Goal: Transaction & Acquisition: Purchase product/service

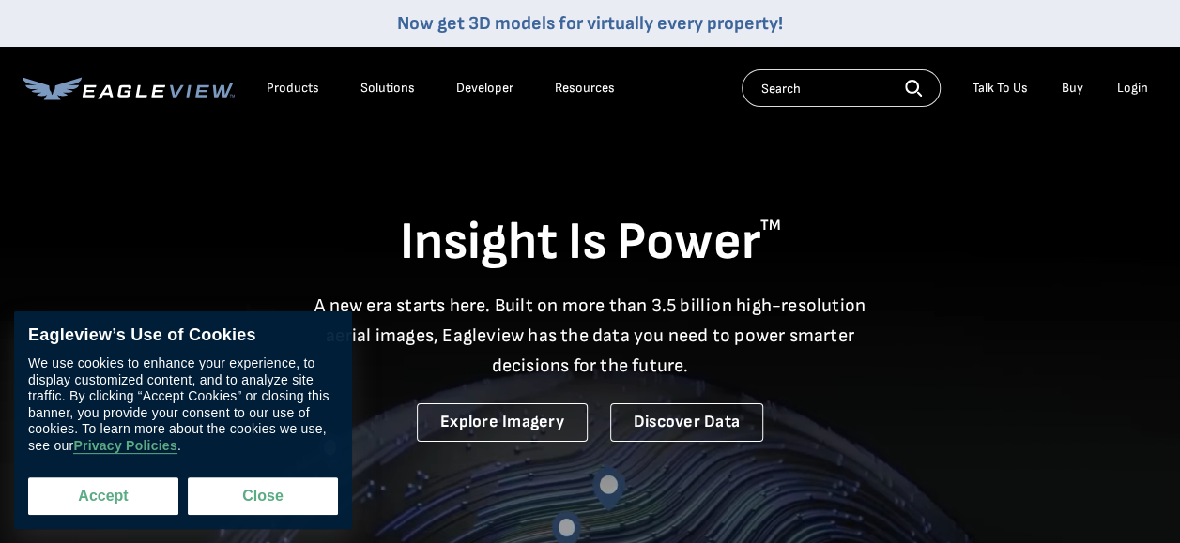
click at [139, 500] on button "Accept" at bounding box center [103, 497] width 150 height 38
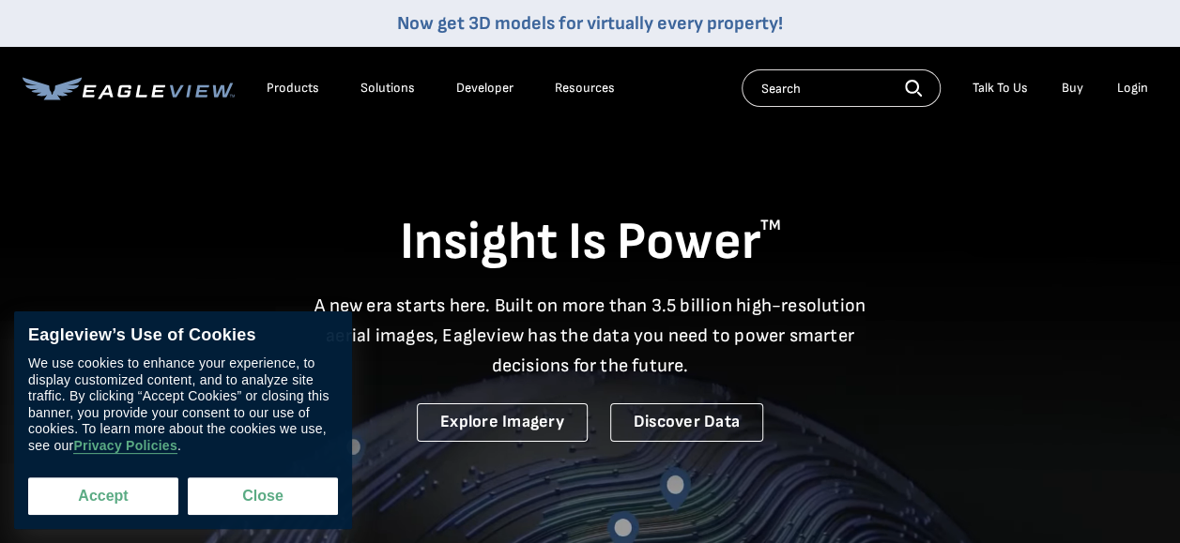
checkbox input "true"
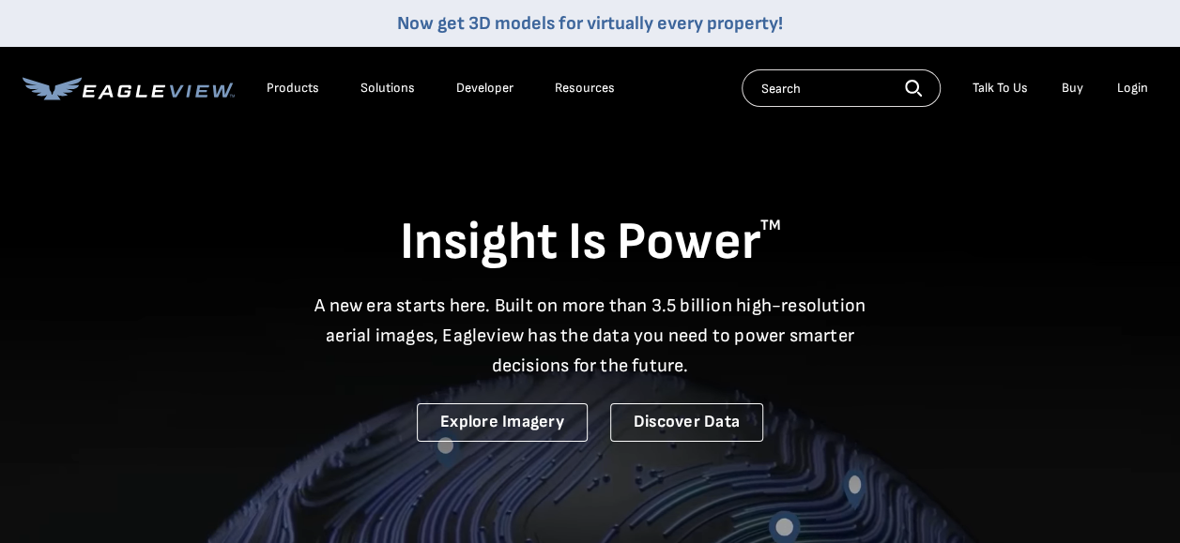
click at [1137, 87] on div "Login" at bounding box center [1132, 88] width 31 height 17
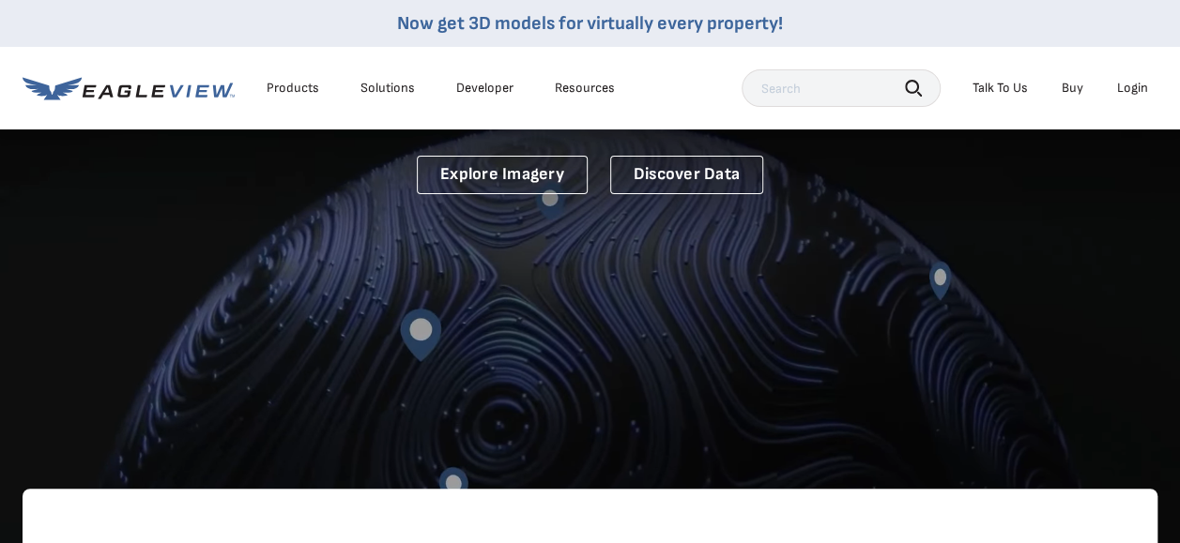
scroll to position [199, 0]
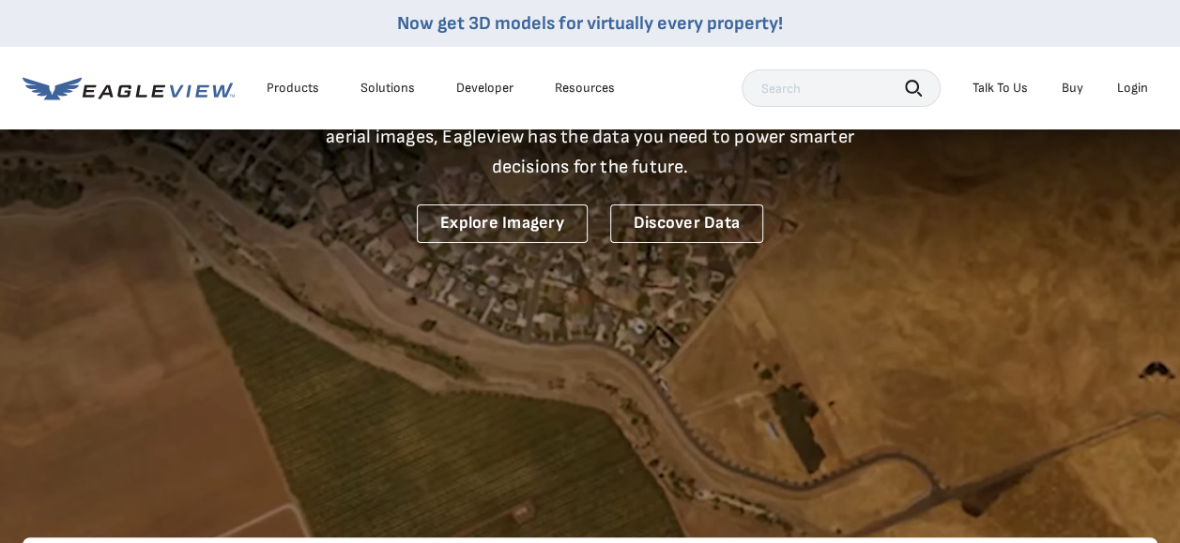
click at [1137, 84] on div "Login" at bounding box center [1132, 88] width 31 height 17
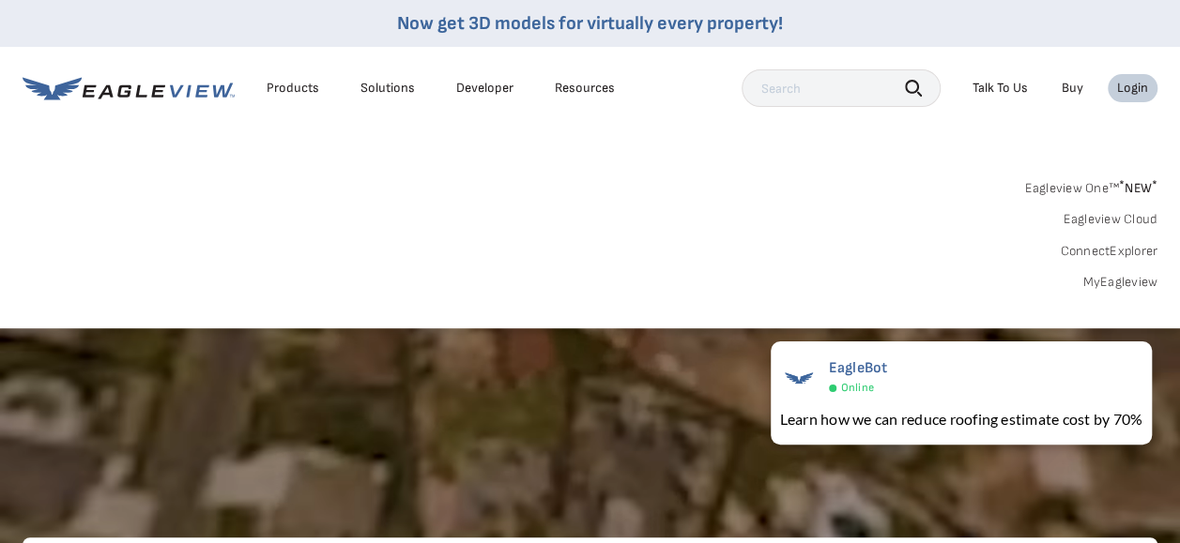
click at [1107, 282] on link "MyEagleview" at bounding box center [1119, 282] width 75 height 17
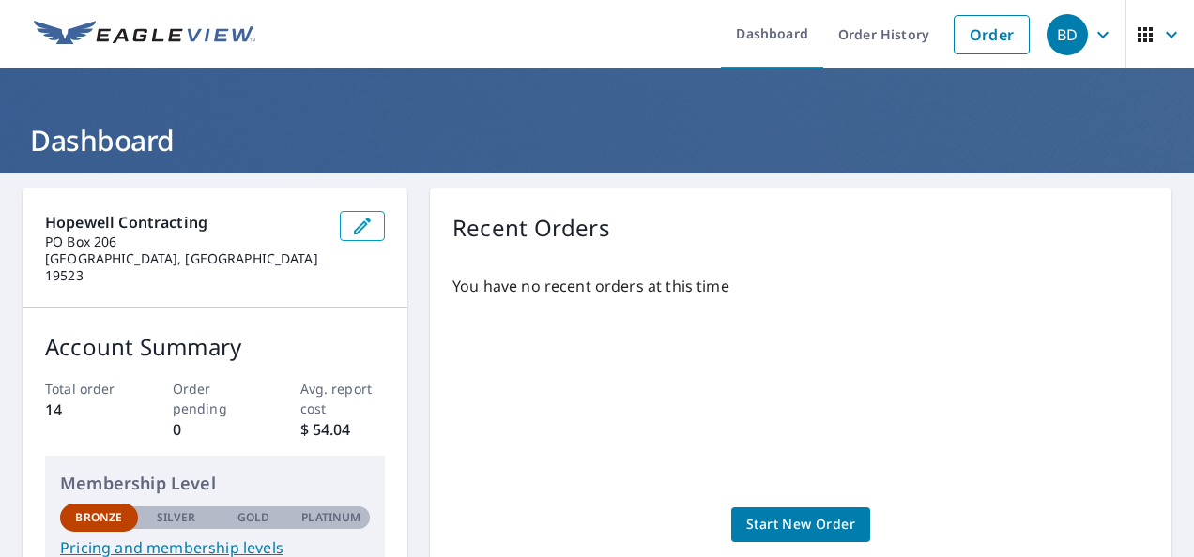
click at [310, 282] on div "Hopewell Contracting PO Box 206 Geigertown, PA 19523" at bounding box center [215, 248] width 385 height 119
click at [1141, 34] on span "button" at bounding box center [1160, 34] width 53 height 45
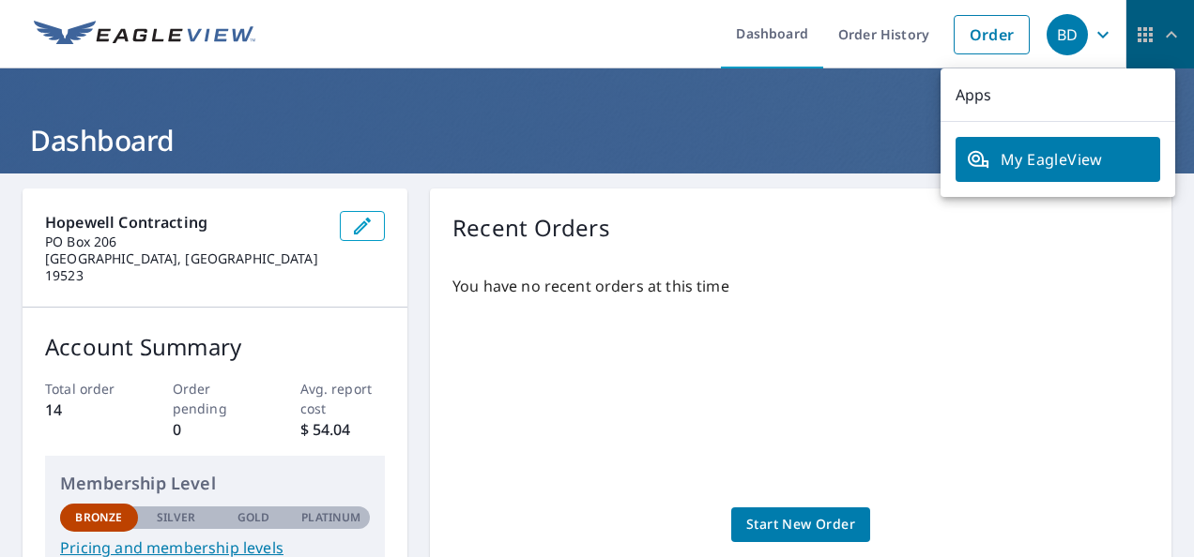
click at [1137, 35] on icon "button" at bounding box center [1144, 34] width 15 height 15
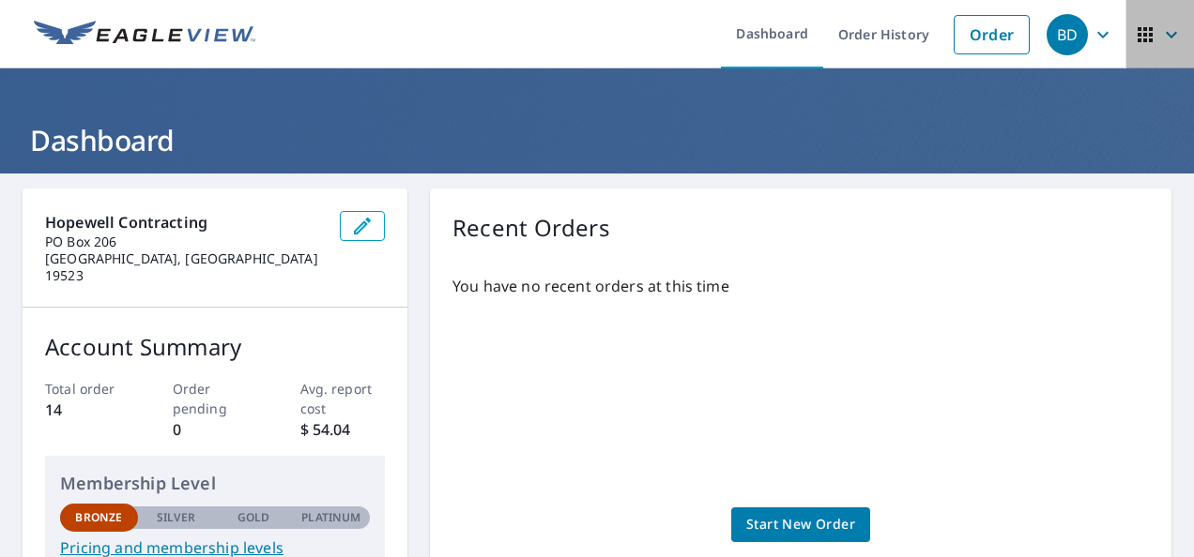
click at [1137, 35] on icon "button" at bounding box center [1144, 34] width 15 height 15
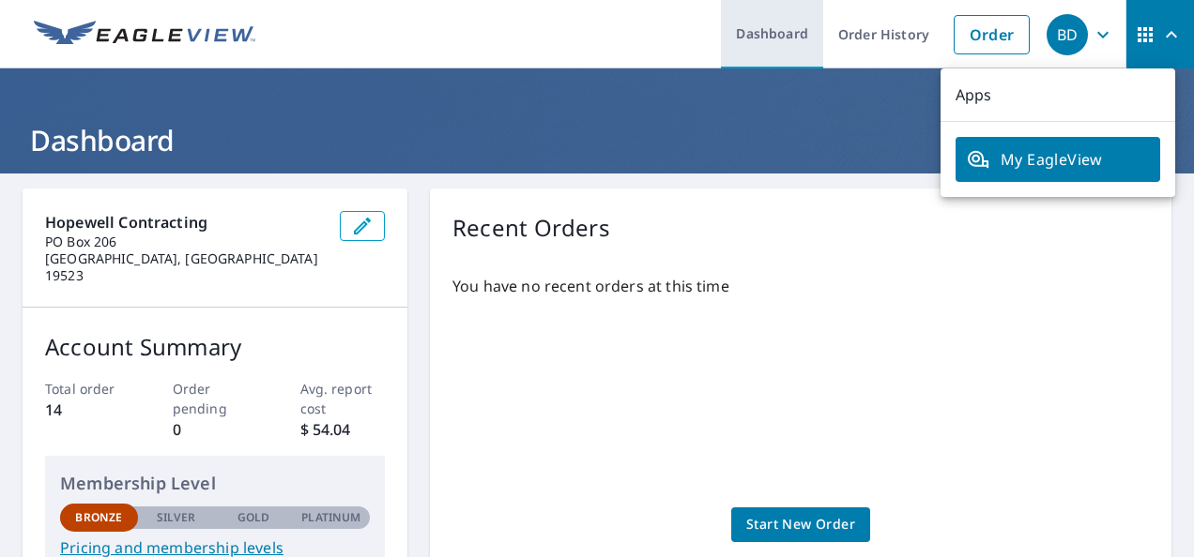
click at [770, 35] on link "Dashboard" at bounding box center [772, 34] width 102 height 69
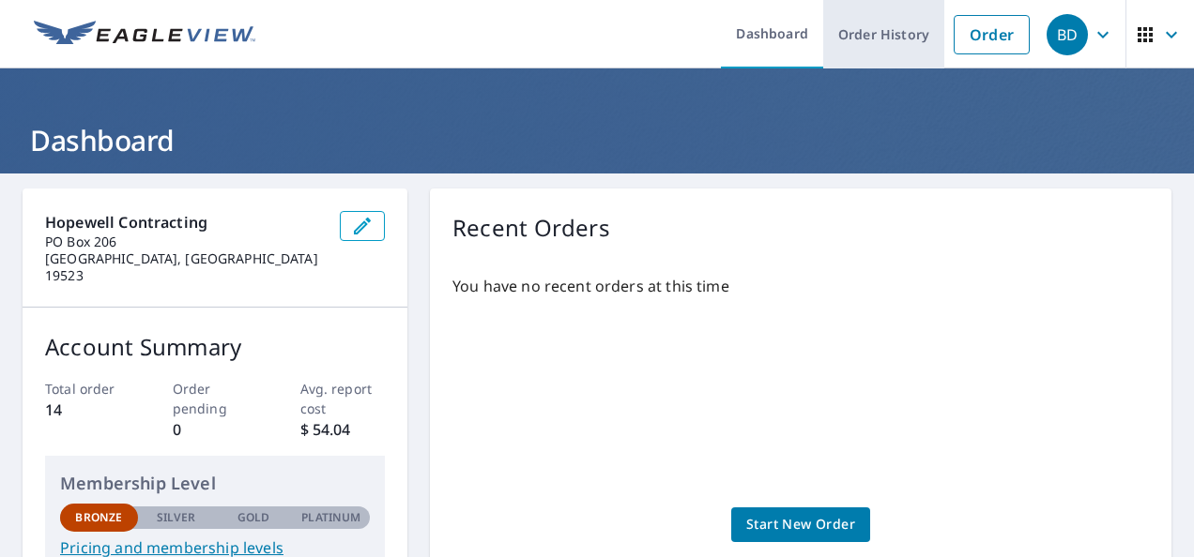
click at [863, 38] on link "Order History" at bounding box center [883, 34] width 121 height 69
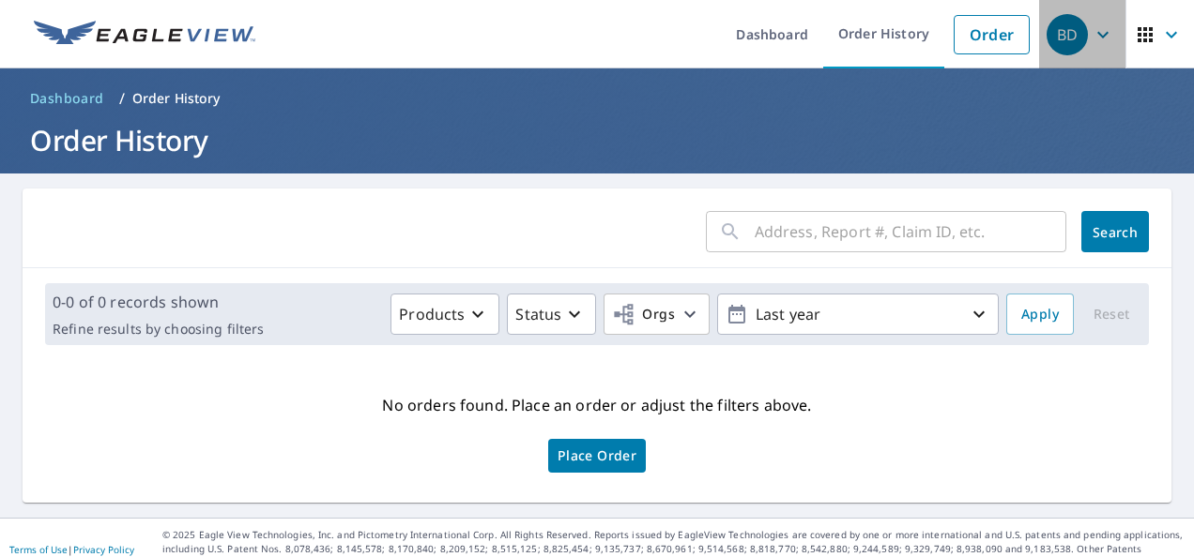
click at [1056, 43] on div "BD" at bounding box center [1066, 34] width 41 height 41
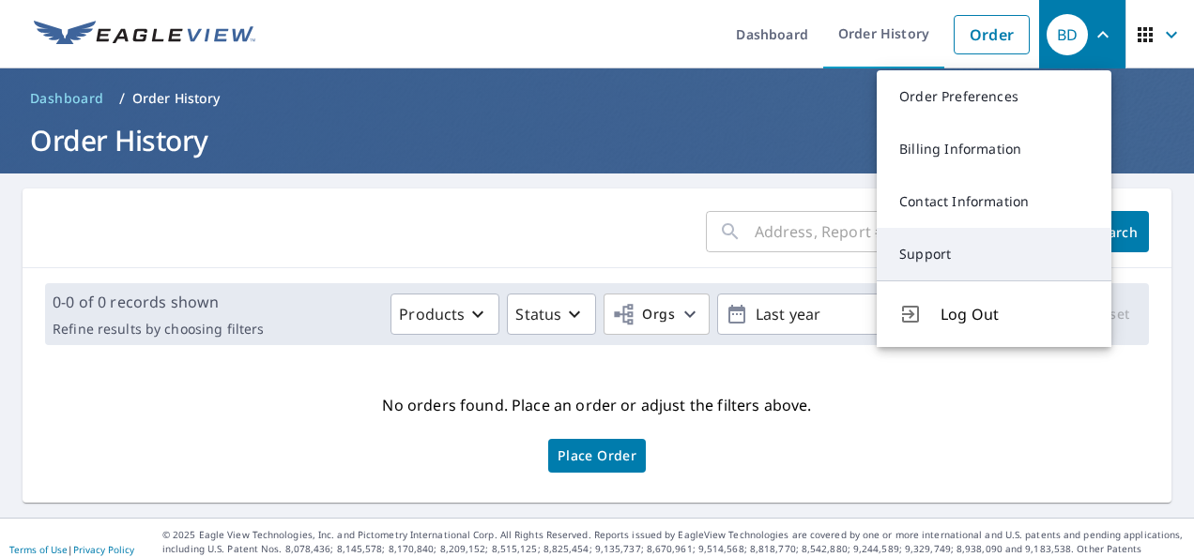
click at [938, 245] on link "Support" at bounding box center [993, 254] width 235 height 53
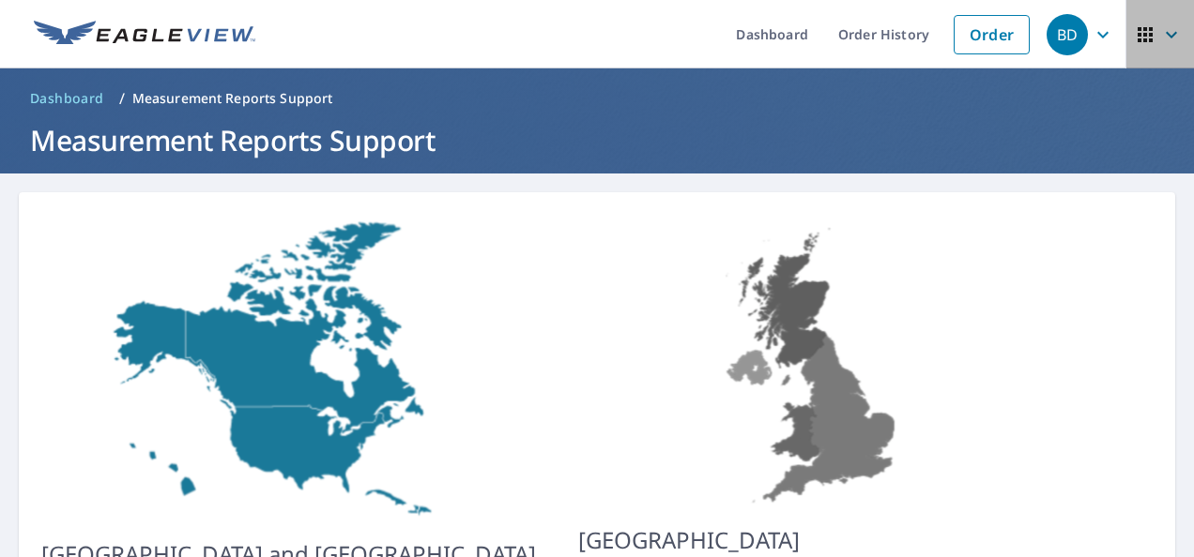
click at [1160, 38] on icon "button" at bounding box center [1171, 34] width 23 height 23
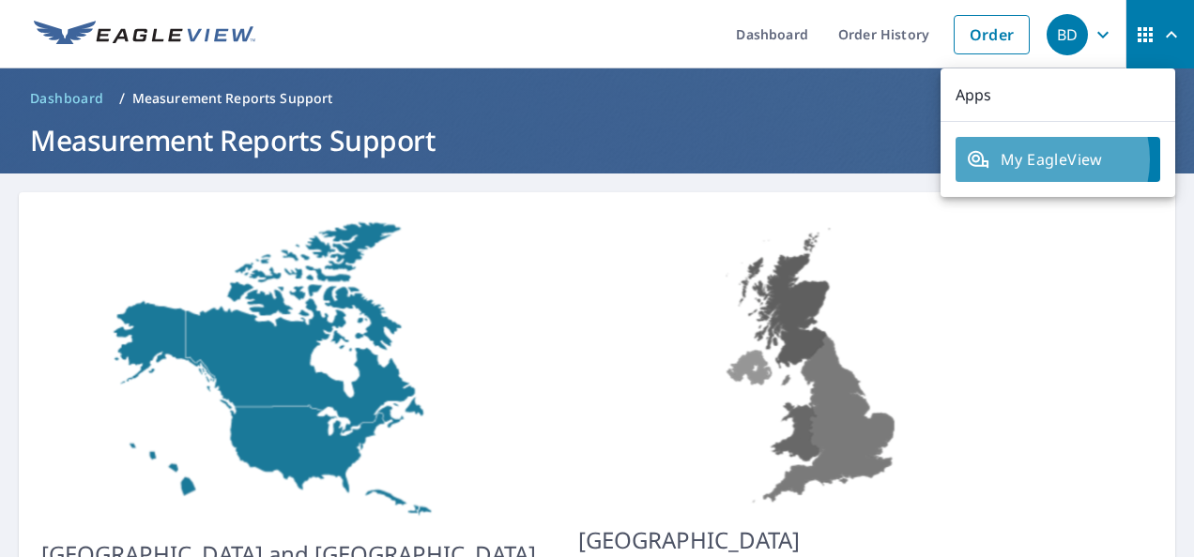
click at [1040, 160] on span "My EagleView" at bounding box center [1058, 159] width 182 height 23
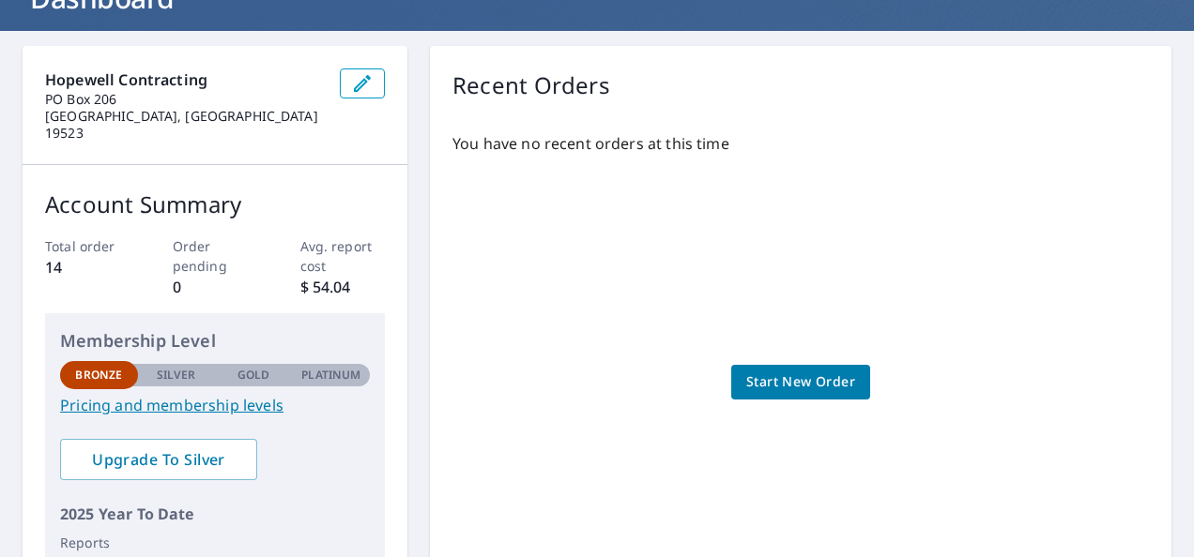
scroll to position [160, 0]
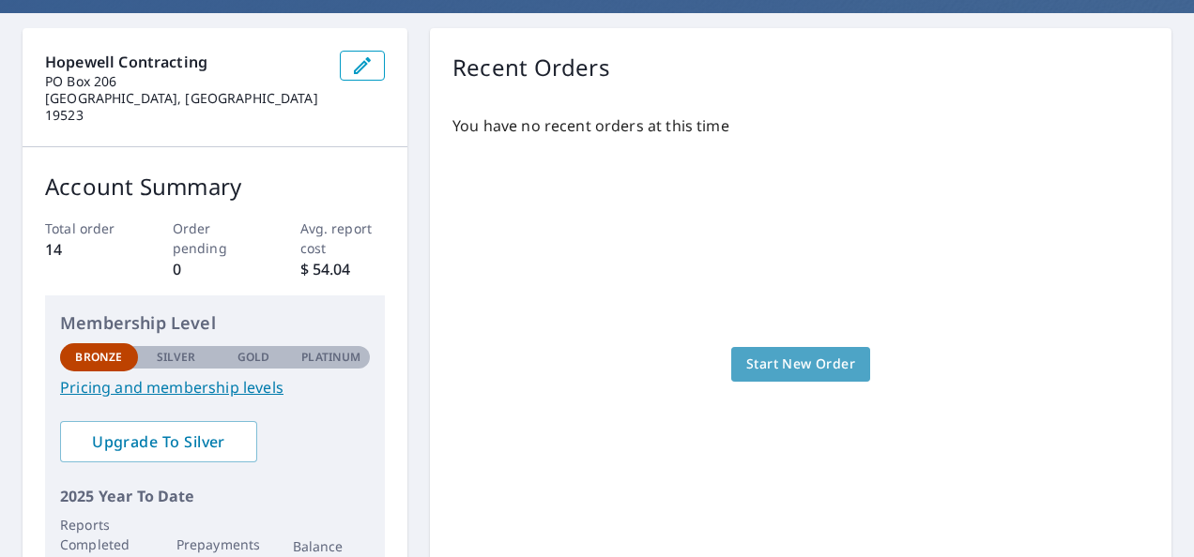
click at [832, 353] on span "Start New Order" at bounding box center [800, 364] width 109 height 23
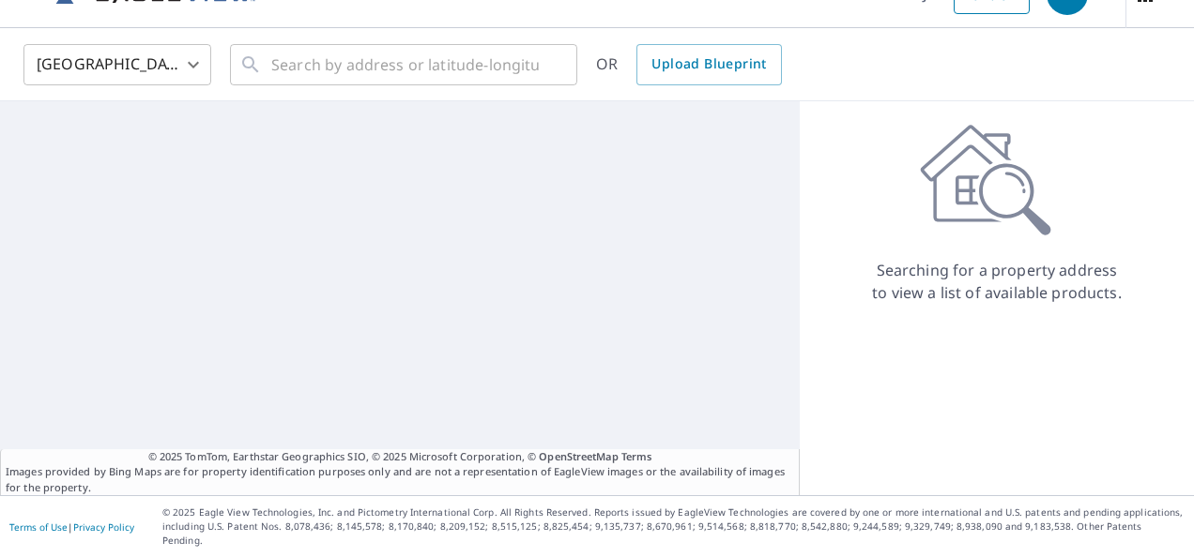
scroll to position [26, 0]
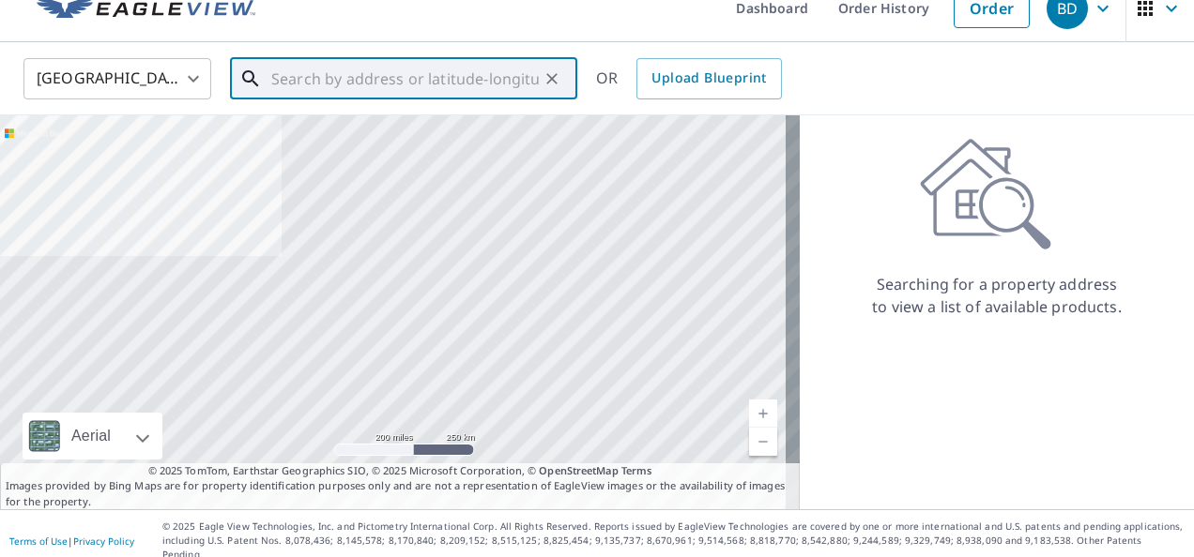
click at [350, 75] on input "text" at bounding box center [404, 79] width 267 height 53
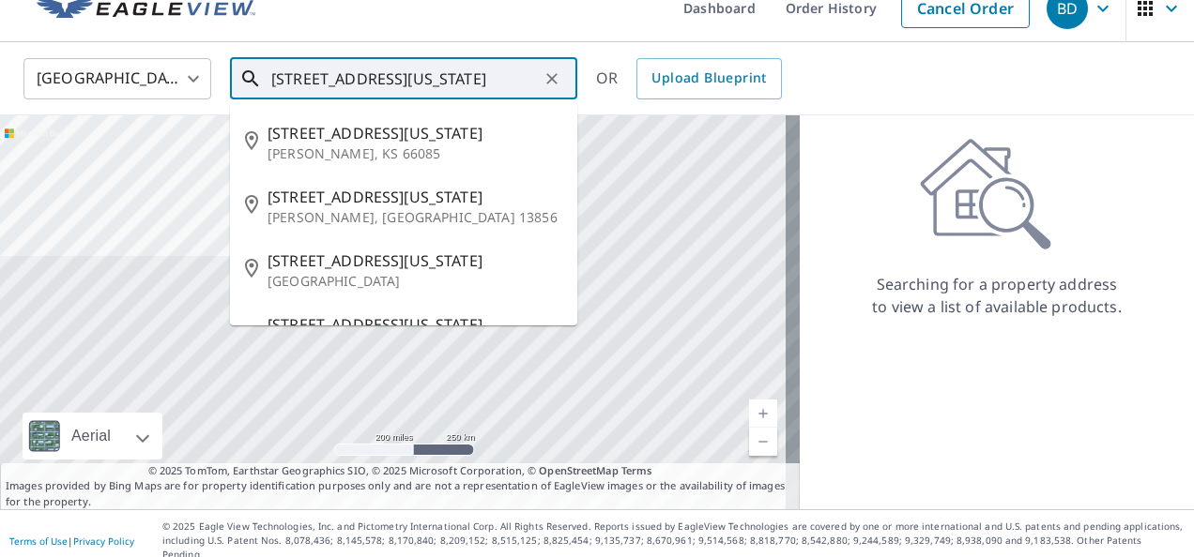
type input "[STREET_ADDRESS][US_STATE]"
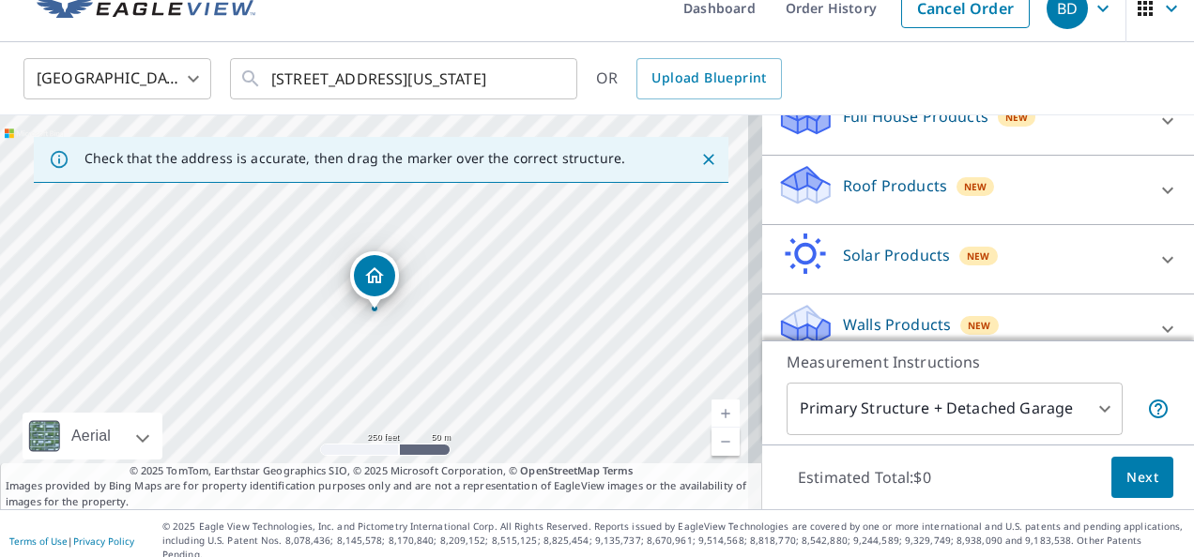
scroll to position [245, 0]
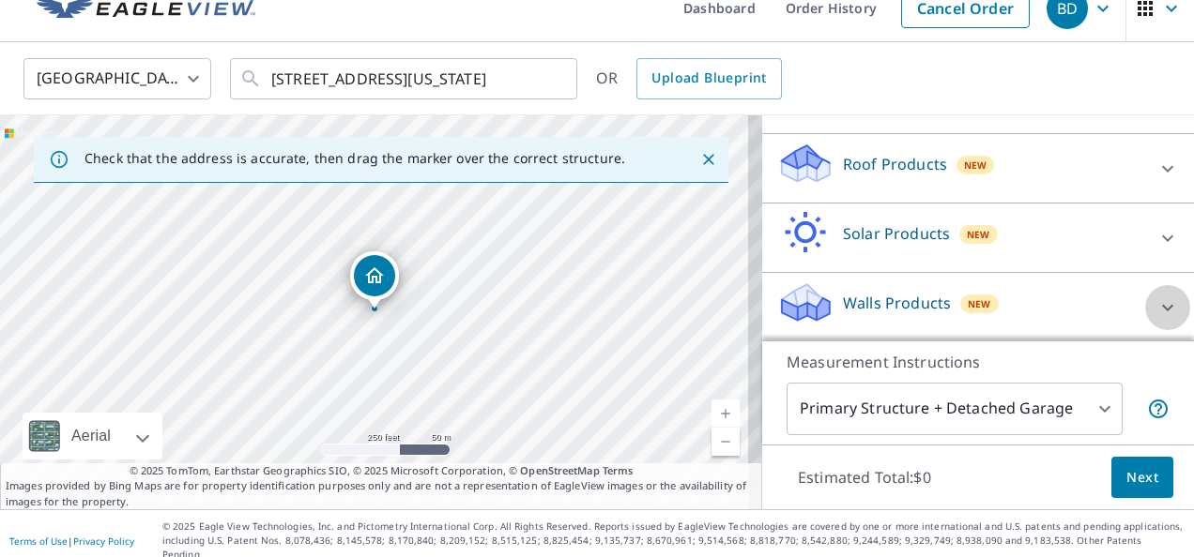
click at [1156, 309] on icon at bounding box center [1167, 308] width 23 height 23
click at [911, 307] on p "Walls Products" at bounding box center [897, 303] width 108 height 23
click at [899, 296] on p "Walls Products" at bounding box center [897, 303] width 108 height 23
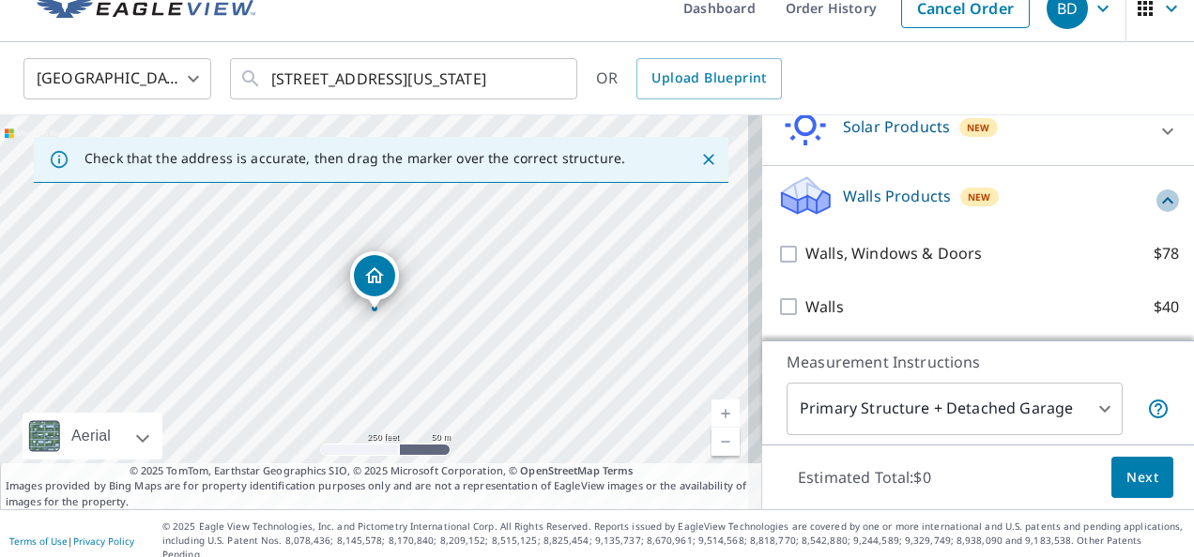
click at [1156, 202] on icon at bounding box center [1167, 201] width 23 height 23
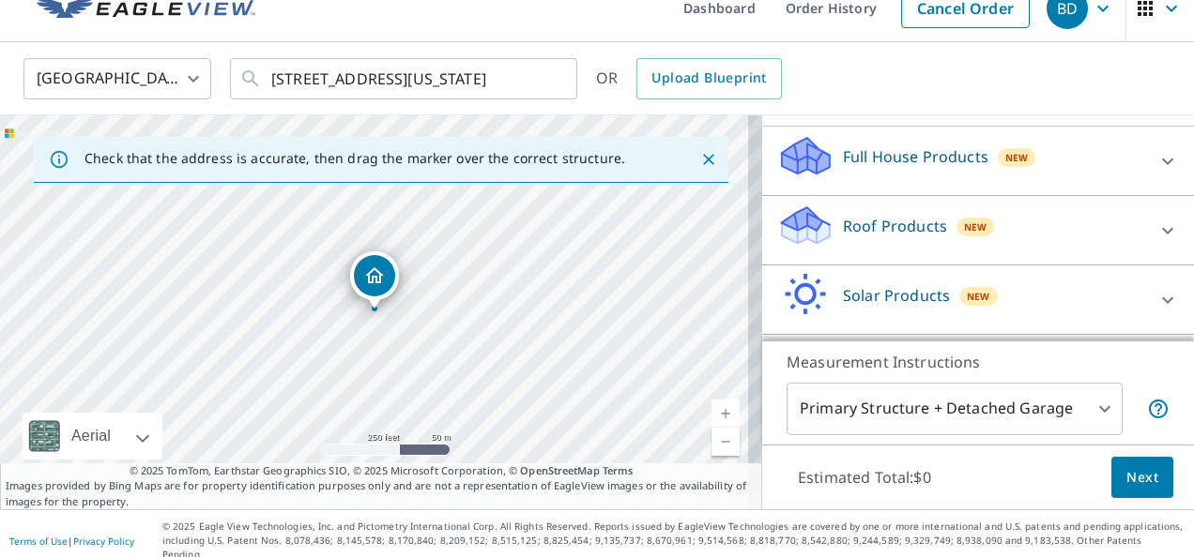
scroll to position [170, 0]
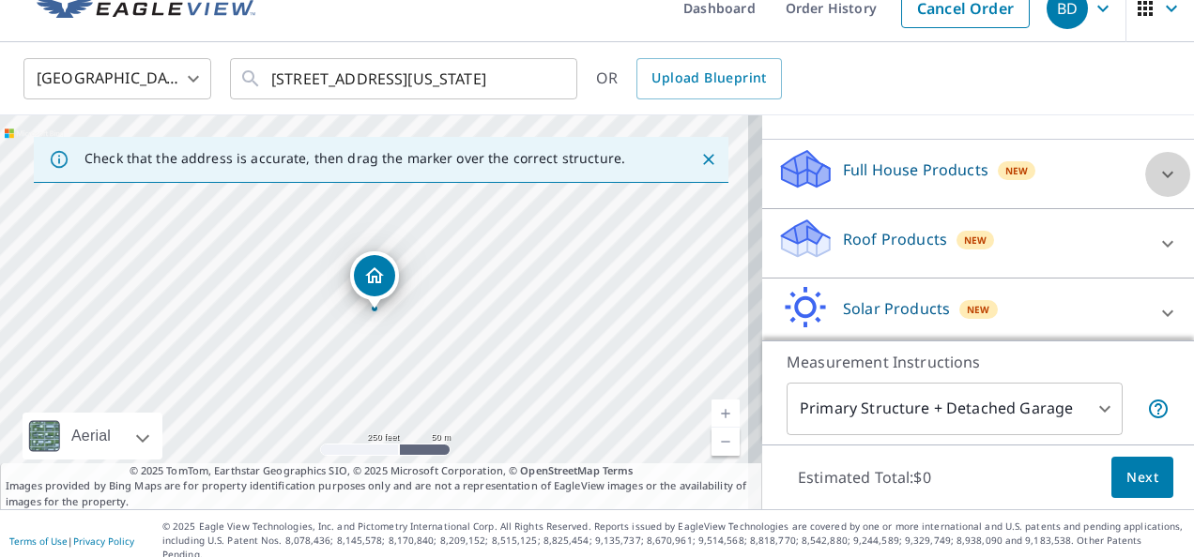
click at [1156, 168] on icon at bounding box center [1167, 174] width 23 height 23
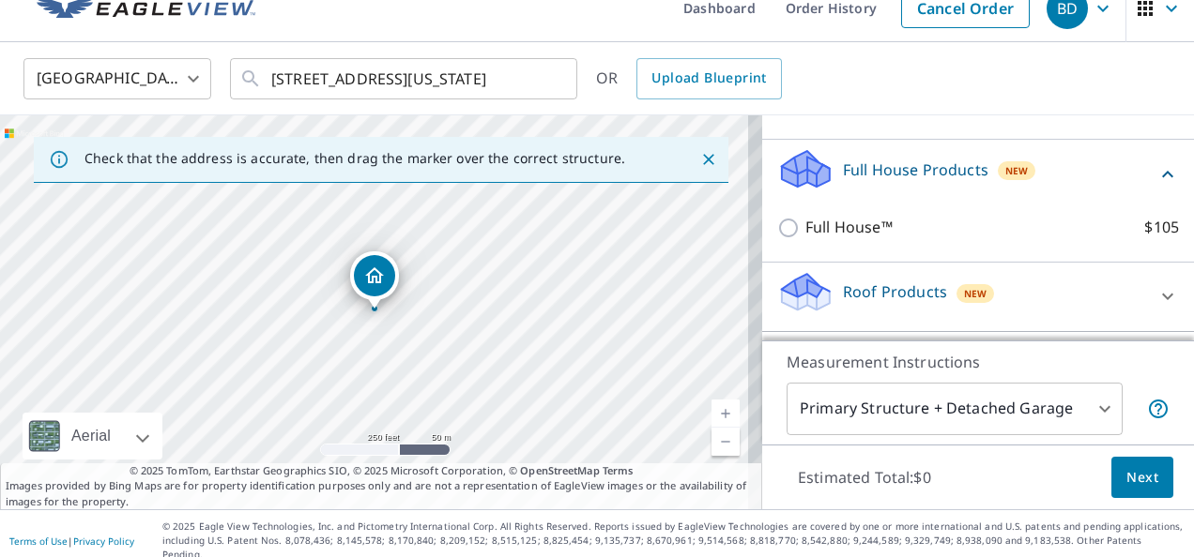
scroll to position [0, 0]
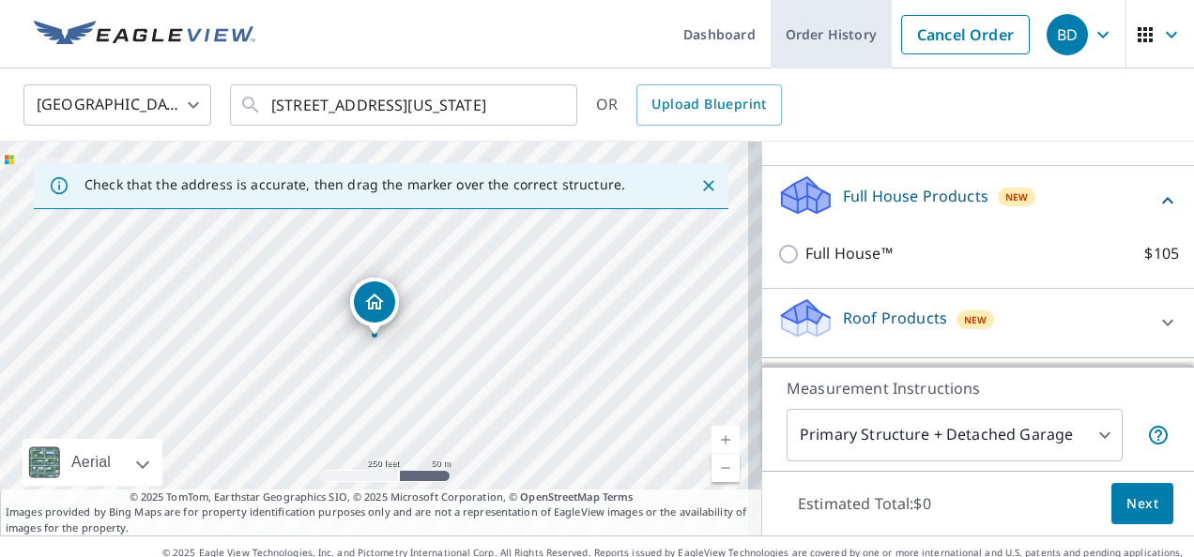
click at [815, 29] on link "Order History" at bounding box center [830, 34] width 121 height 69
